Goal: Transaction & Acquisition: Purchase product/service

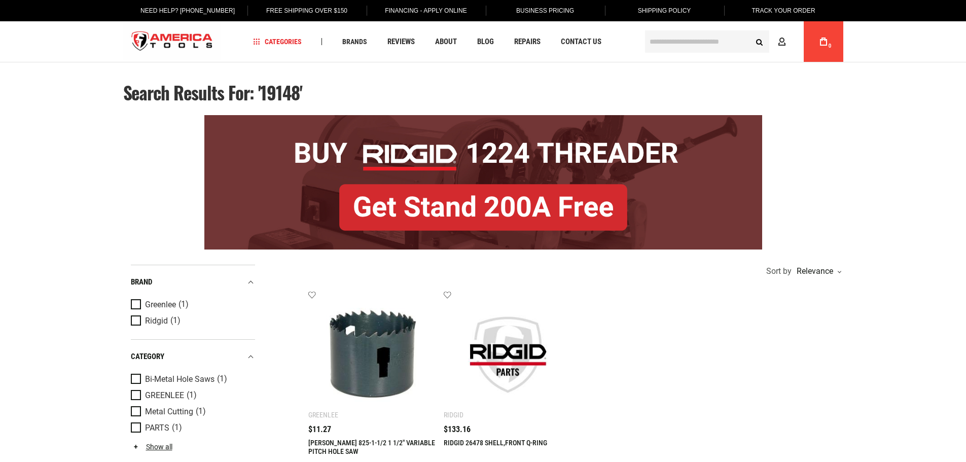
click at [371, 355] on img at bounding box center [373, 355] width 108 height 108
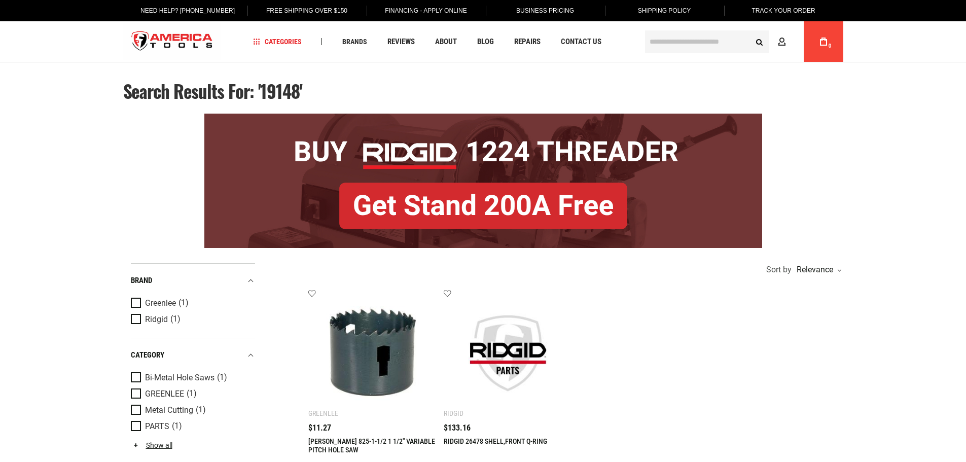
scroll to position [24, 0]
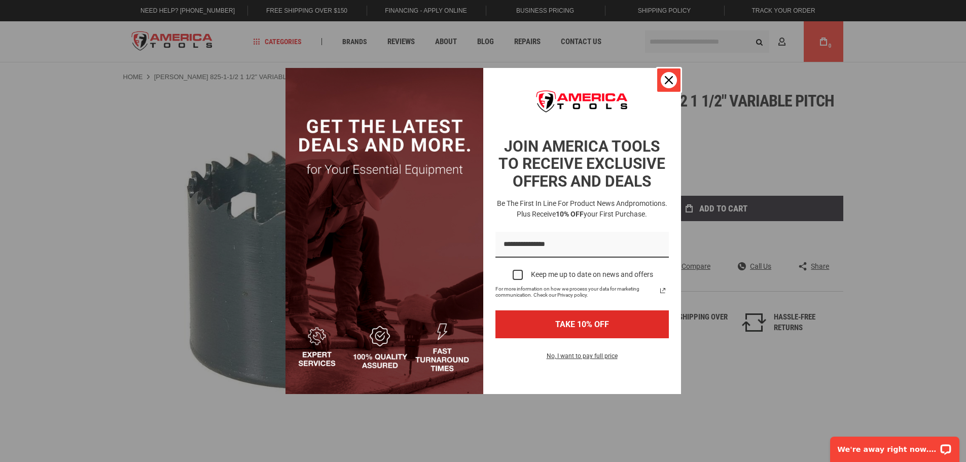
click at [674, 78] on div "Close" at bounding box center [669, 80] width 16 height 16
